Goal: Task Accomplishment & Management: Use online tool/utility

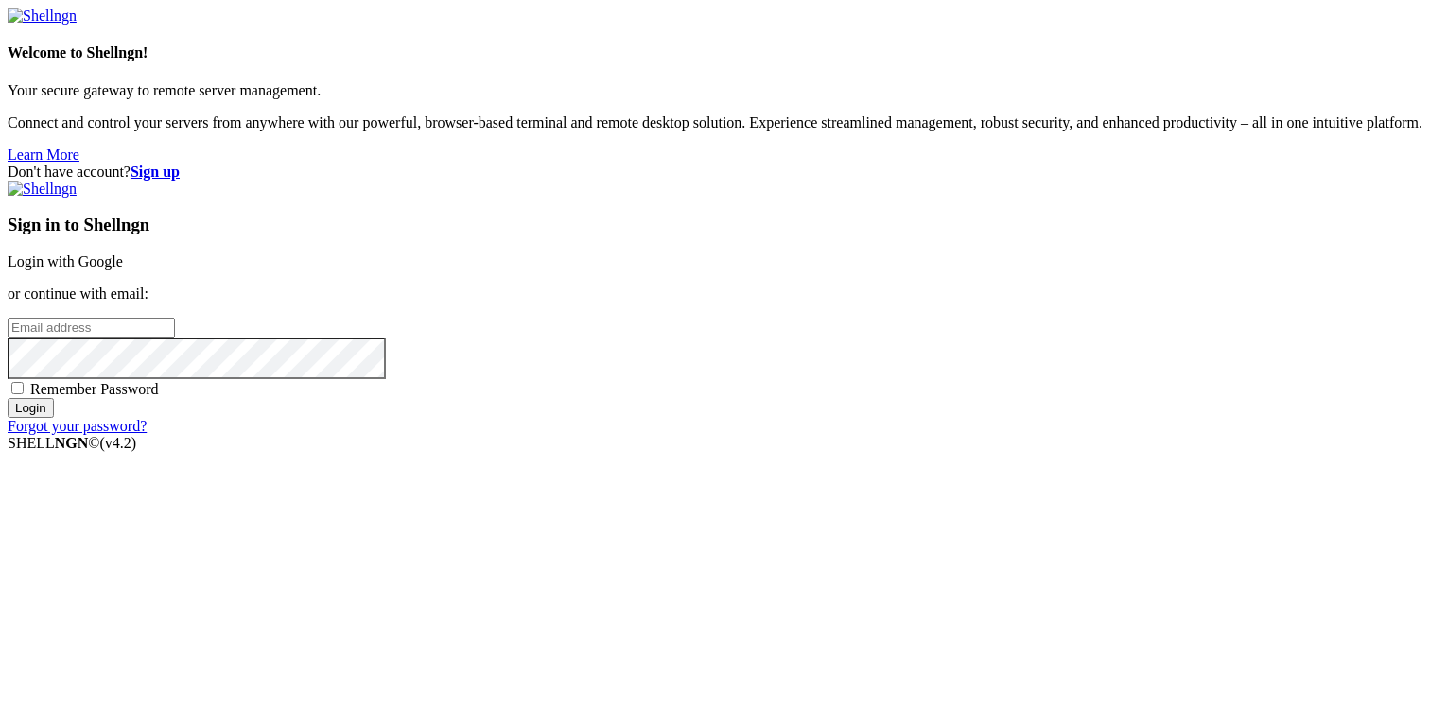
type input "[PERSON_NAME][EMAIL_ADDRESS][DOMAIN_NAME]"
click at [54, 418] on input "Login" at bounding box center [31, 408] width 46 height 20
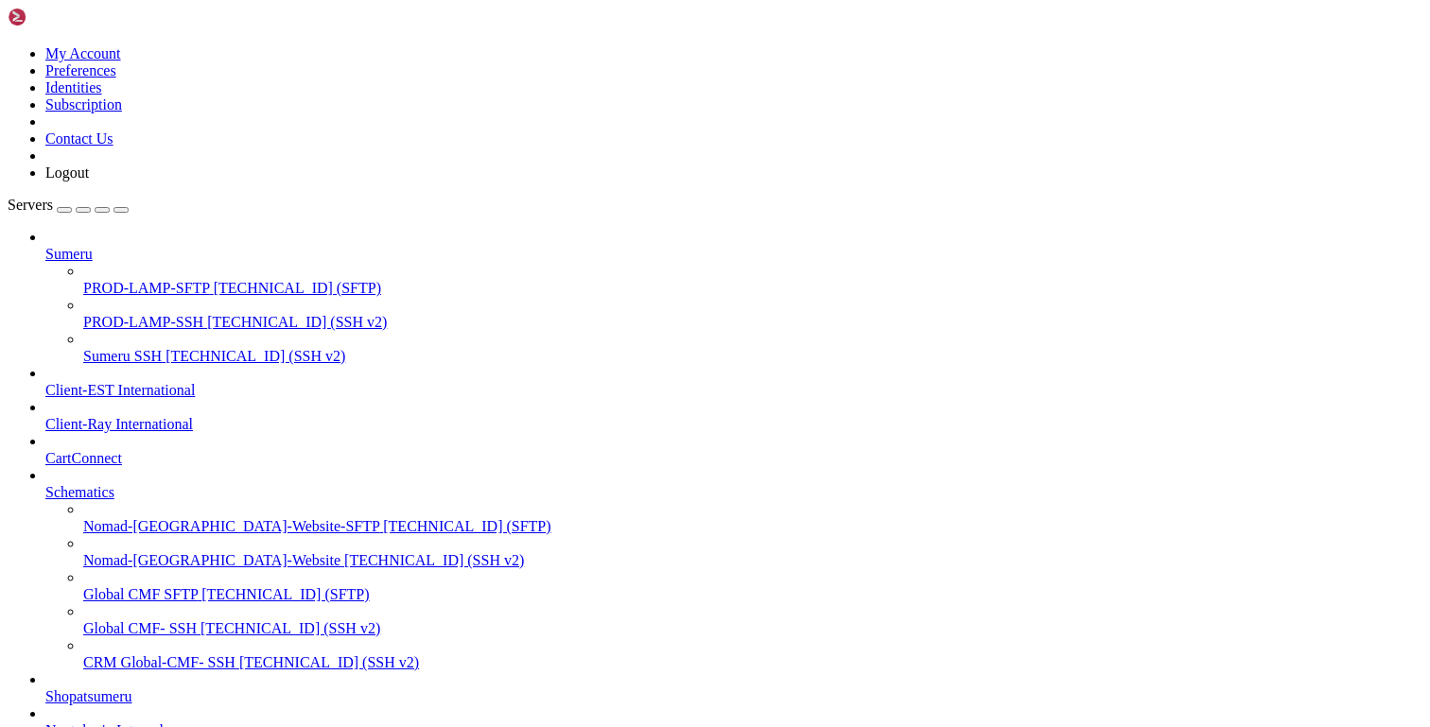
scroll to position [487, 0]
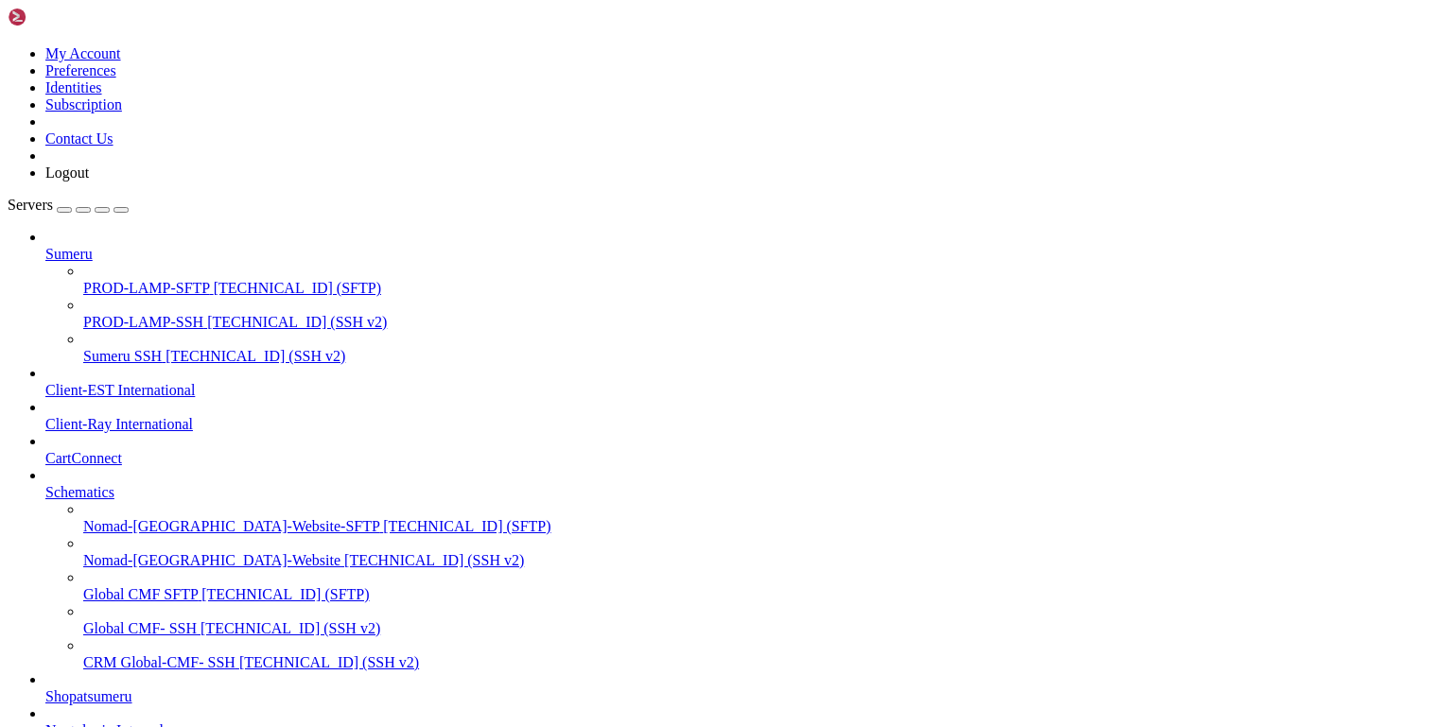
scroll to position [519, 0]
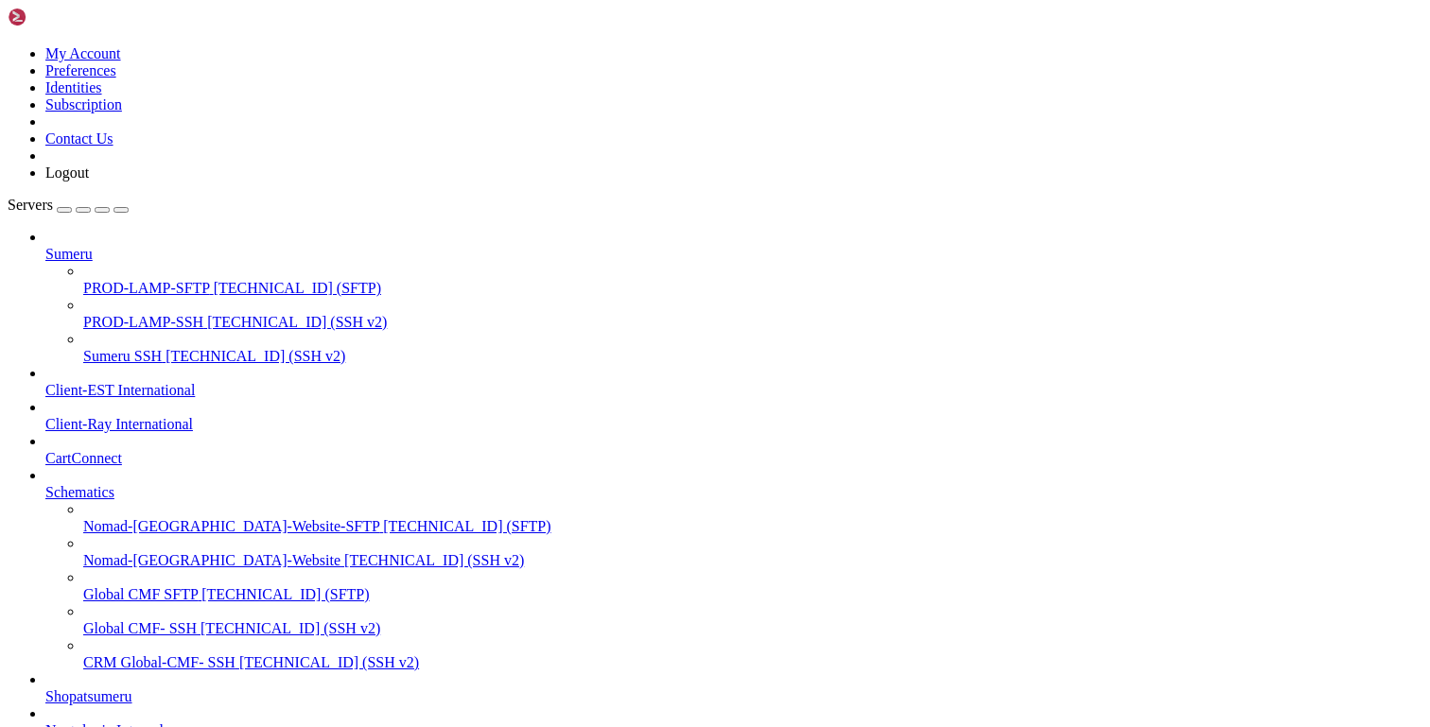
type input "/tmp"
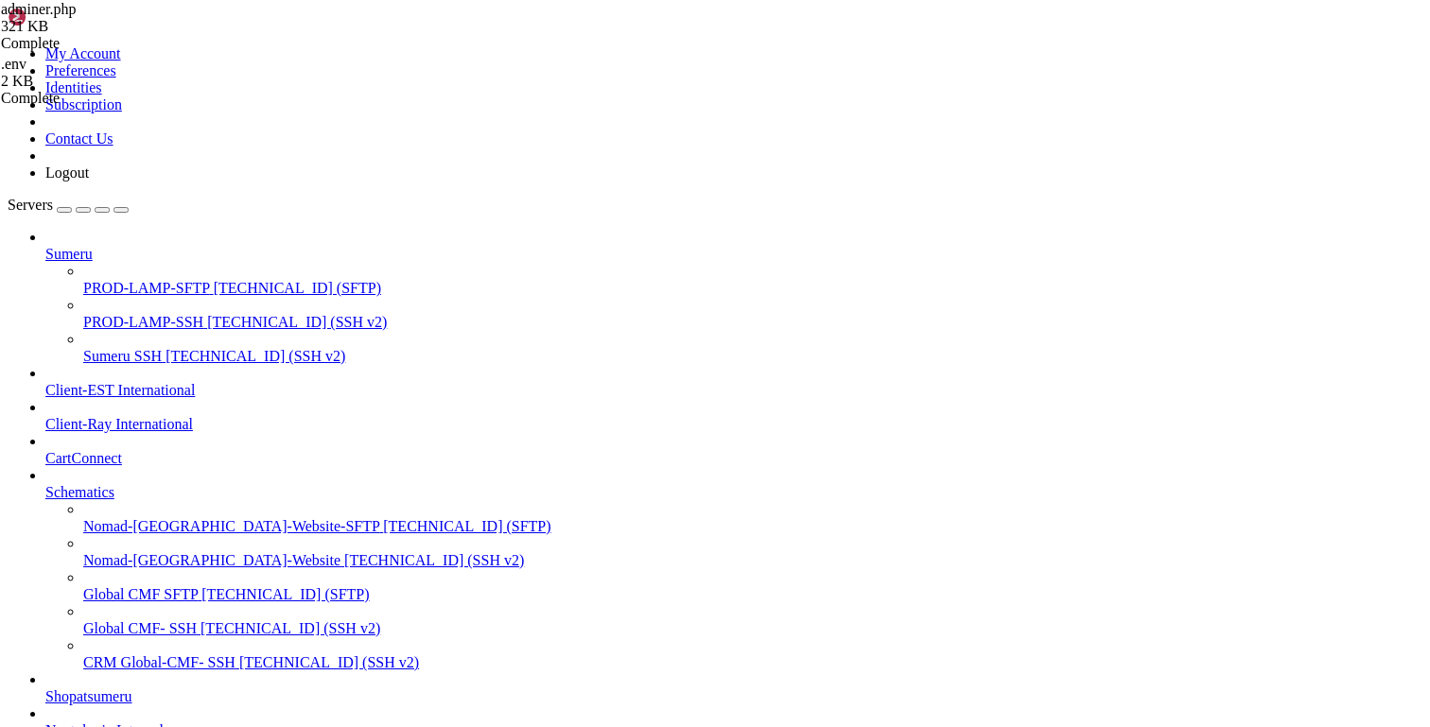
scroll to position [8983, 0]
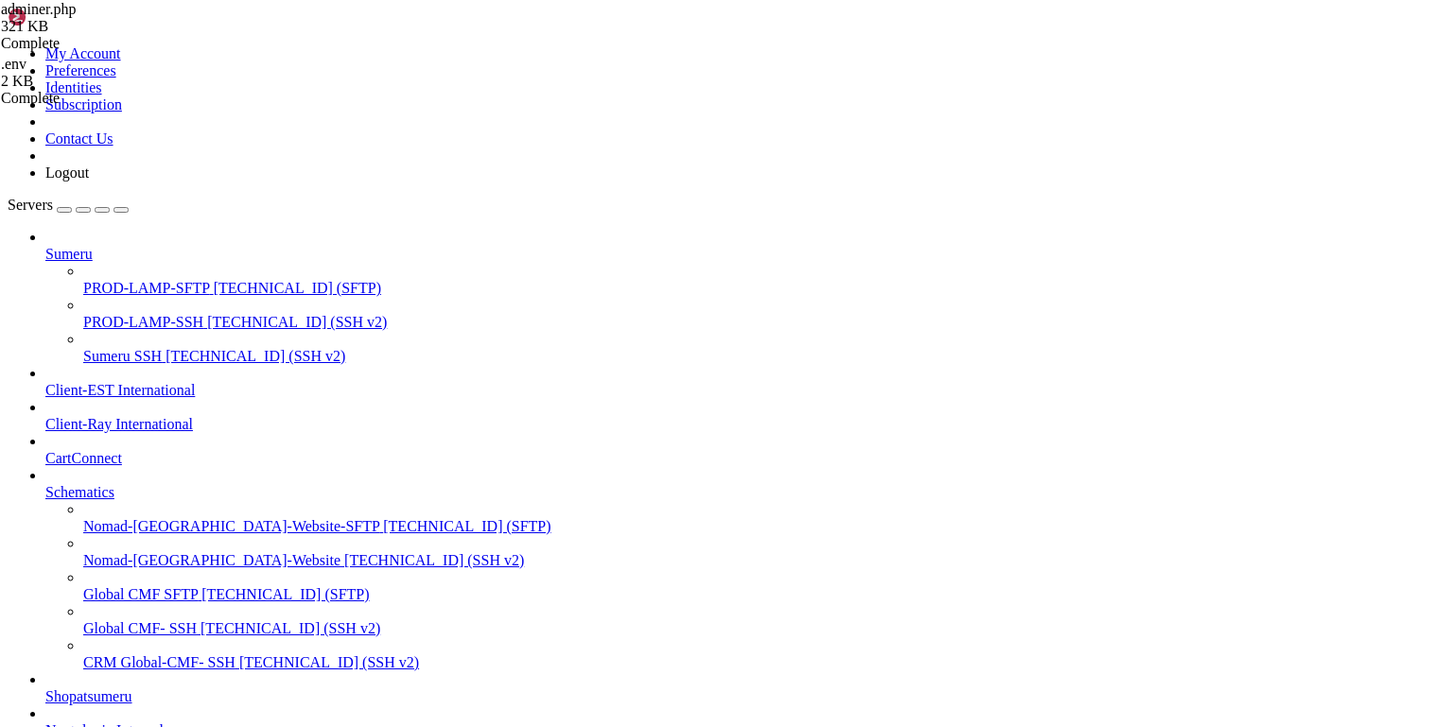
copy span "3306"
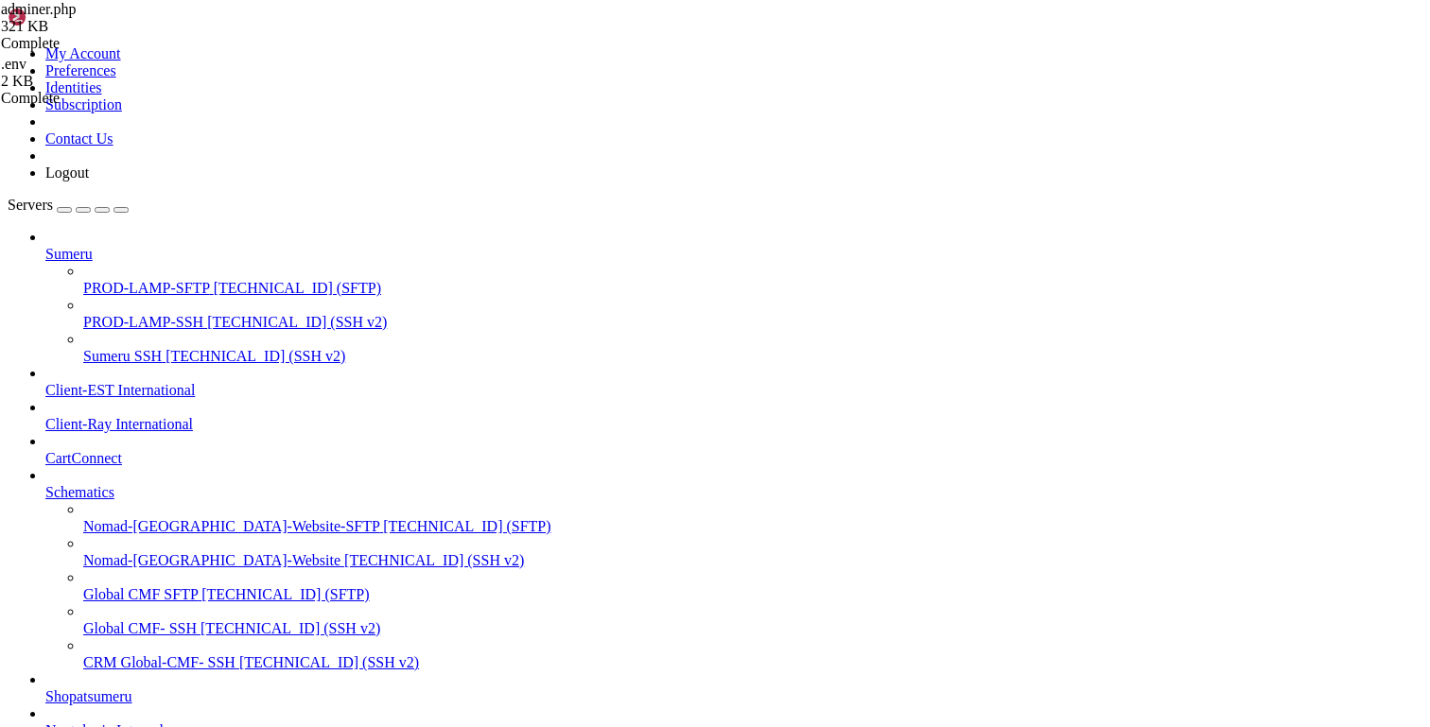
scroll to position [13529, 0]
